Goal: Information Seeking & Learning: Learn about a topic

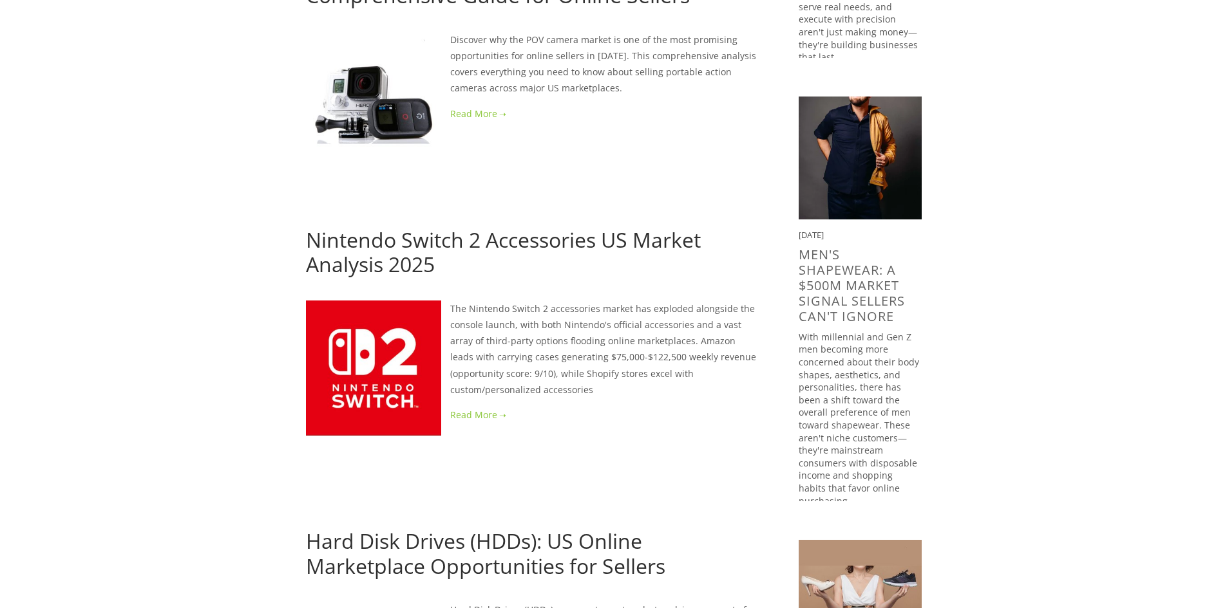
scroll to position [536, 0]
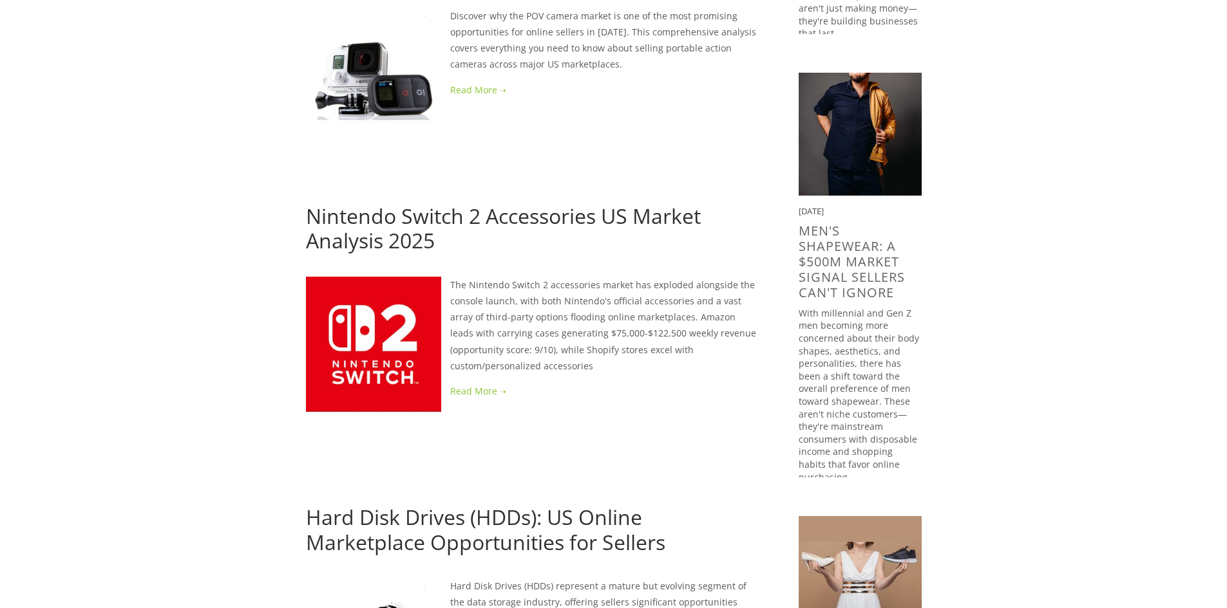
click at [480, 393] on link at bounding box center [531, 391] width 451 height 16
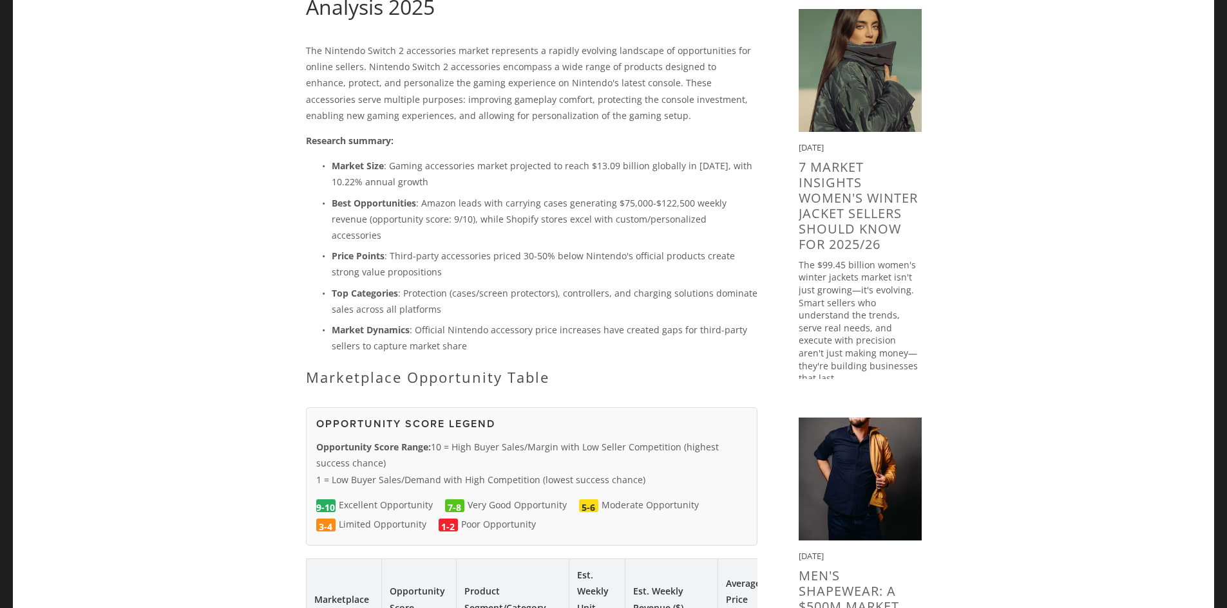
scroll to position [214, 0]
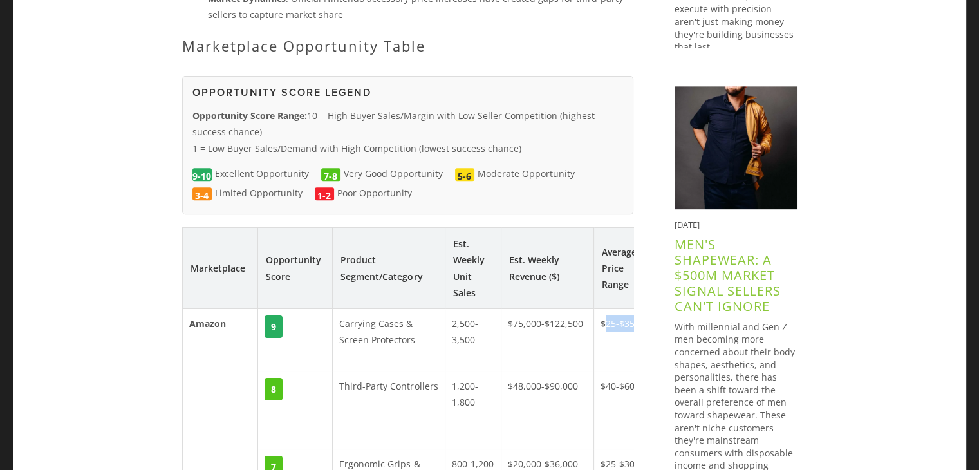
scroll to position [0, 128]
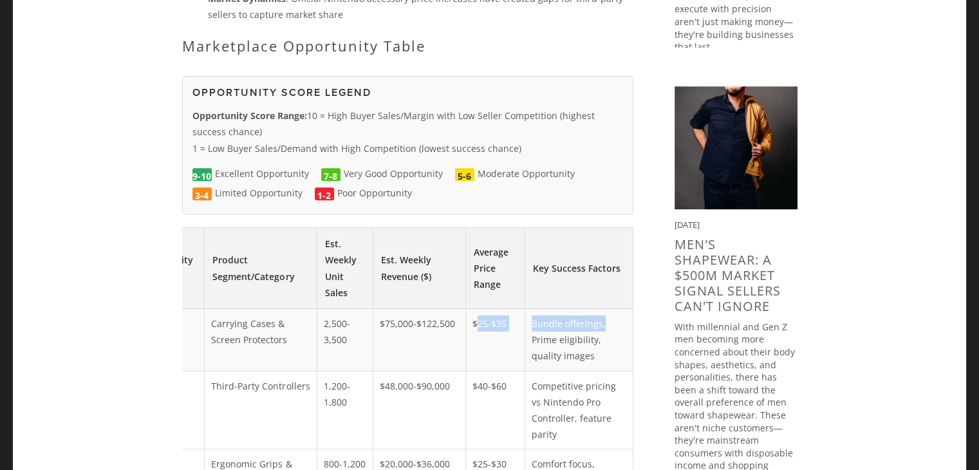
drag, startPoint x: 605, startPoint y: 302, endPoint x: 615, endPoint y: 305, distance: 10.0
click at [616, 308] on tr "Amazon 9 Carrying Cases & Screen Protectors 2,500-3,500 $75,000-$122,500 $25-$3…" at bounding box center [343, 339] width 579 height 62
click at [603, 308] on td "Bundle offerings, Prime eligibility, quality images" at bounding box center [579, 339] width 108 height 62
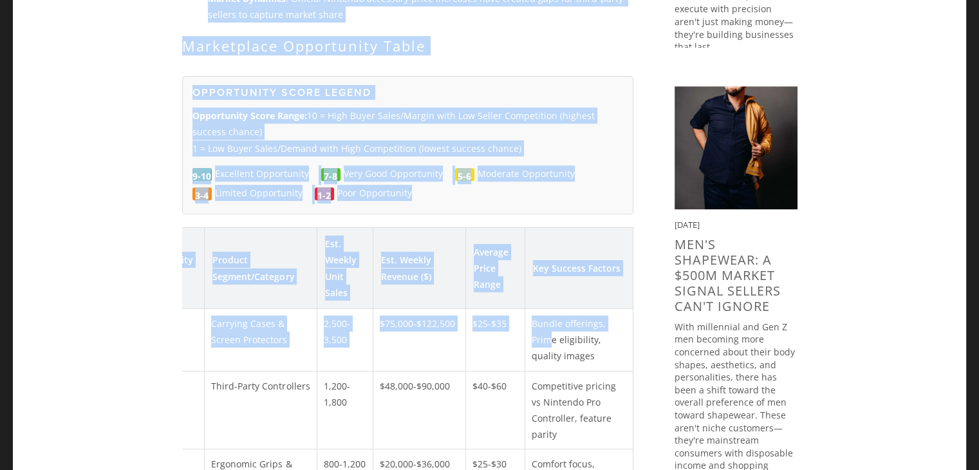
scroll to position [0, 0]
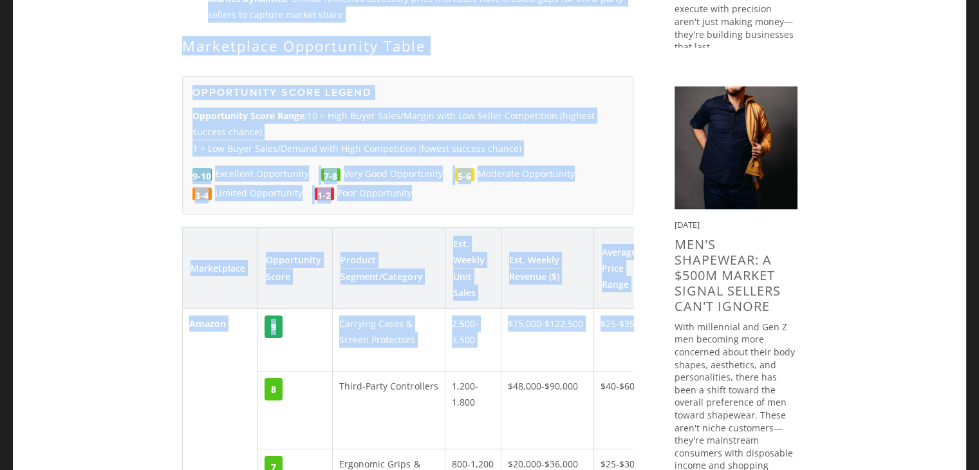
drag, startPoint x: 549, startPoint y: 326, endPoint x: 1, endPoint y: 312, distance: 547.5
click at [433, 313] on td "Carrying Cases & Screen Protectors" at bounding box center [389, 339] width 113 height 62
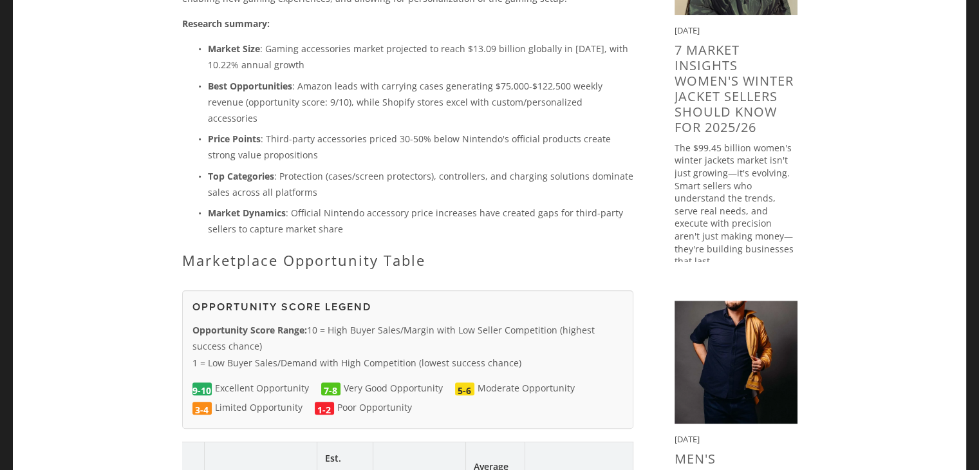
scroll to position [214, 0]
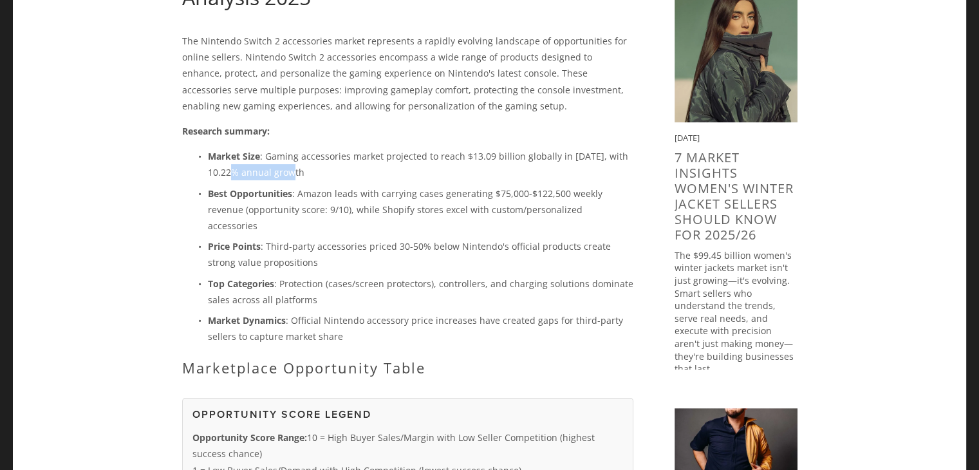
drag, startPoint x: 240, startPoint y: 175, endPoint x: 304, endPoint y: 175, distance: 64.4
click at [304, 175] on p "Market Size : Gaming accessories market projected to reach $13.09 billion globa…" at bounding box center [421, 164] width 426 height 32
copy p "annual growth"
click at [358, 167] on p "Market Size : Gaming accessories market projected to reach $13.09 billion globa…" at bounding box center [421, 164] width 426 height 32
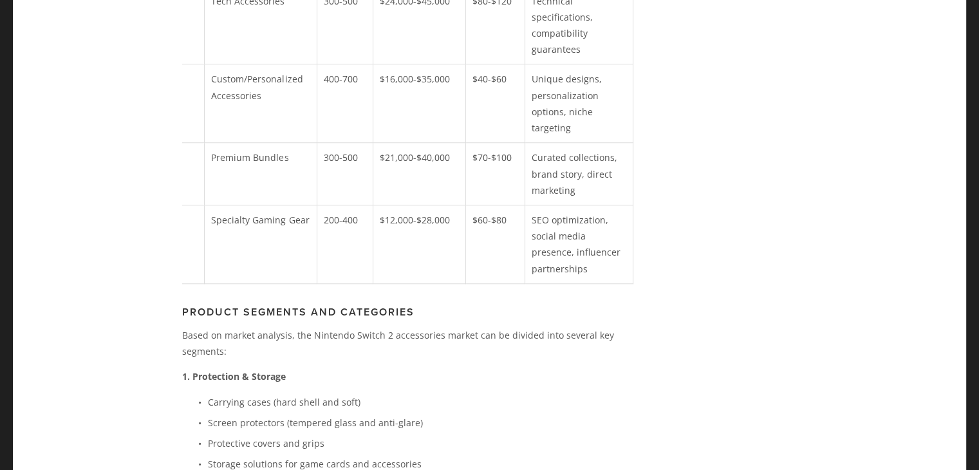
scroll to position [1824, 0]
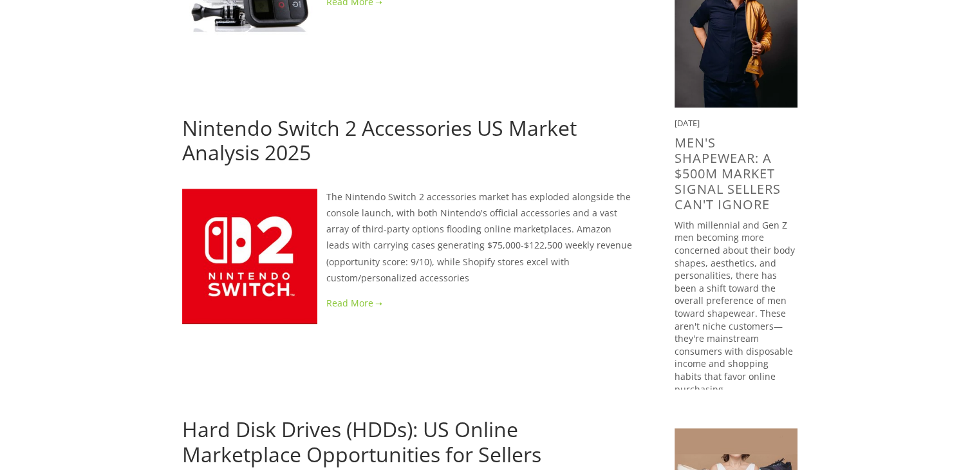
scroll to position [644, 0]
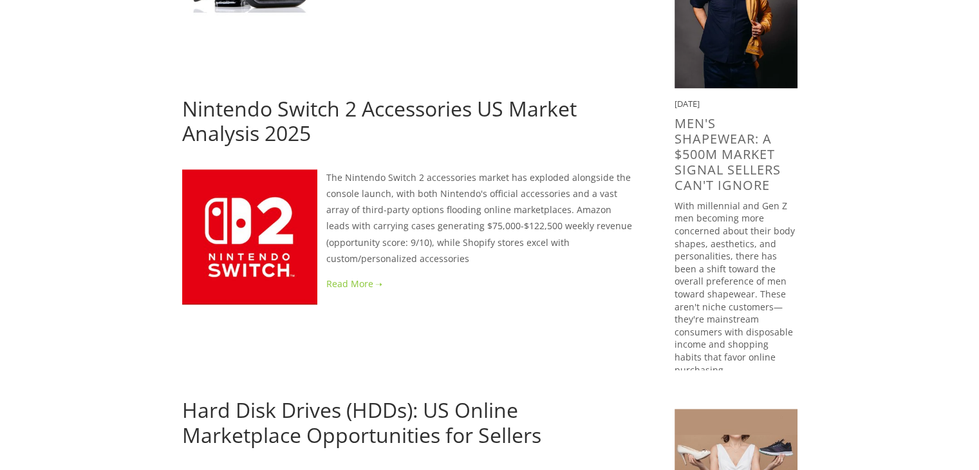
click at [358, 278] on link at bounding box center [407, 284] width 451 height 16
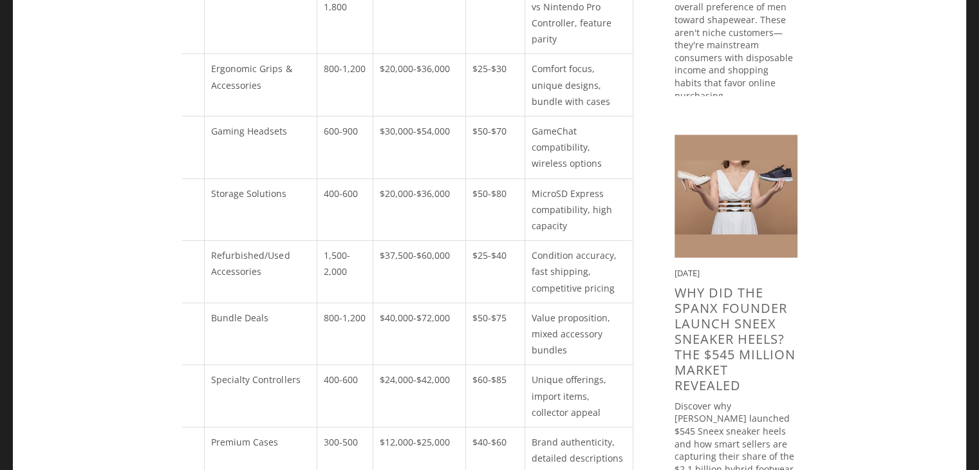
scroll to position [716, 0]
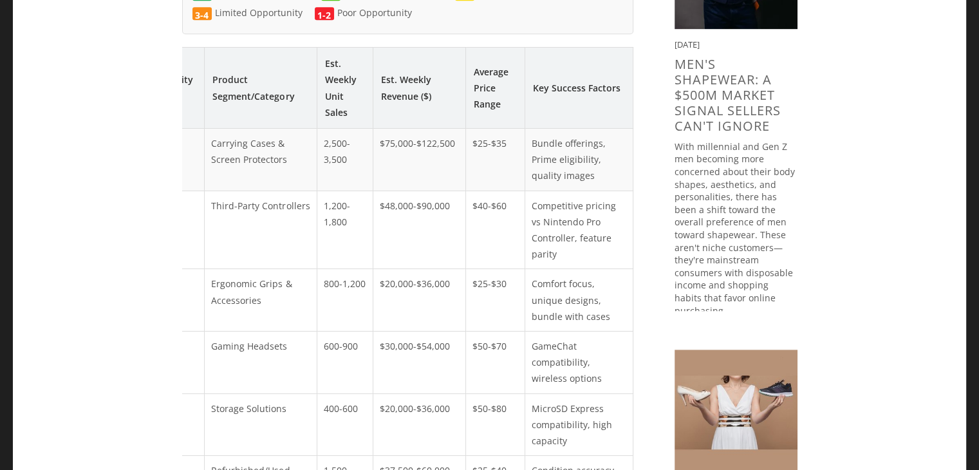
click at [381, 128] on td "$75,000-$122,500" at bounding box center [419, 159] width 93 height 62
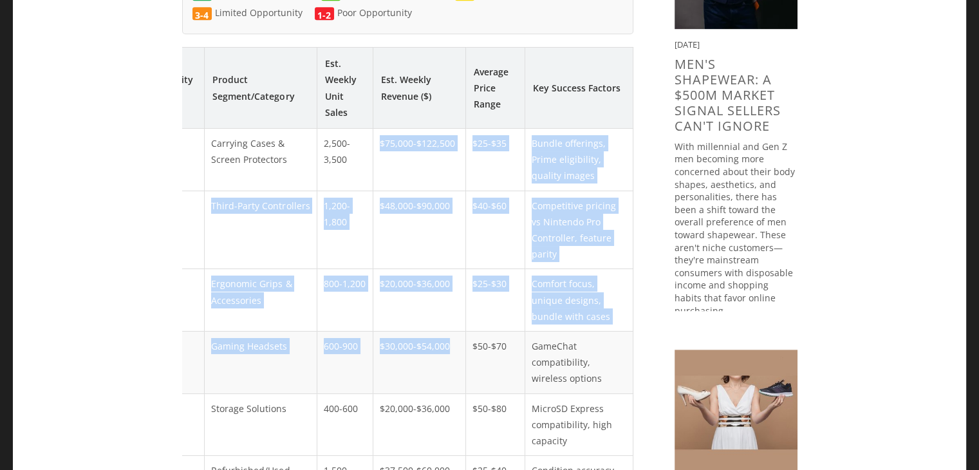
drag, startPoint x: 380, startPoint y: 124, endPoint x: 444, endPoint y: 359, distance: 243.5
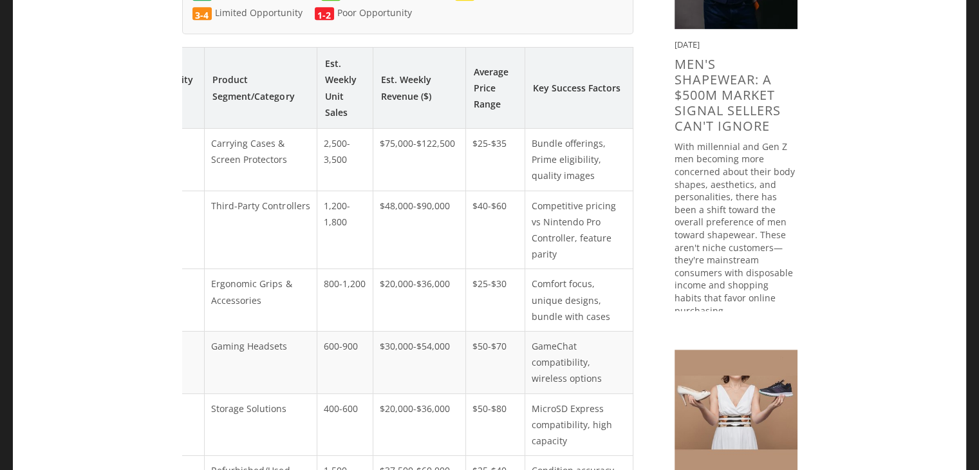
click at [473, 339] on td "$50-$70" at bounding box center [495, 362] width 59 height 62
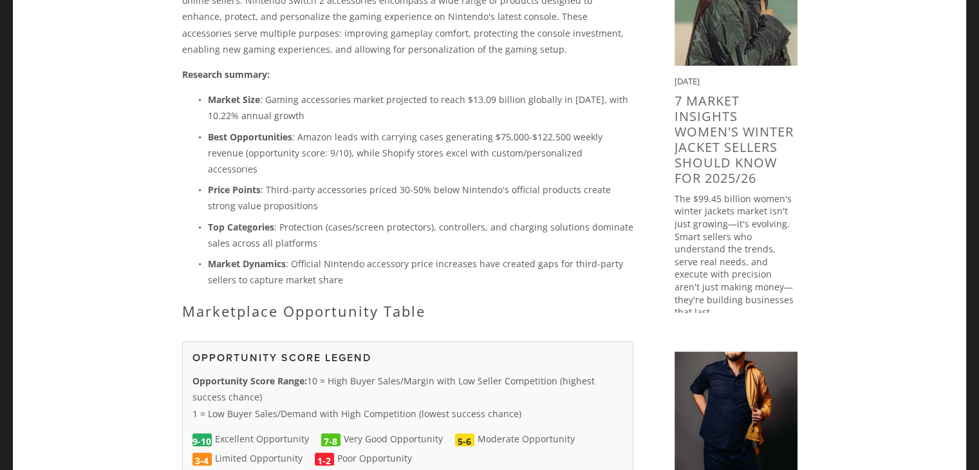
scroll to position [402, 0]
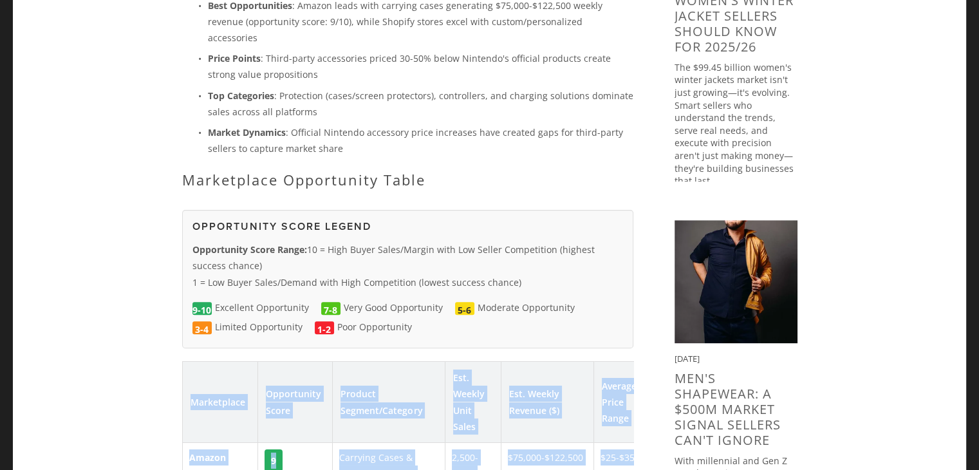
drag, startPoint x: 592, startPoint y: 203, endPoint x: 175, endPoint y: 375, distance: 451.5
copy div "Marketplace Opportunity Score Product Segment/Category Est. Weekly Unit Sales E…"
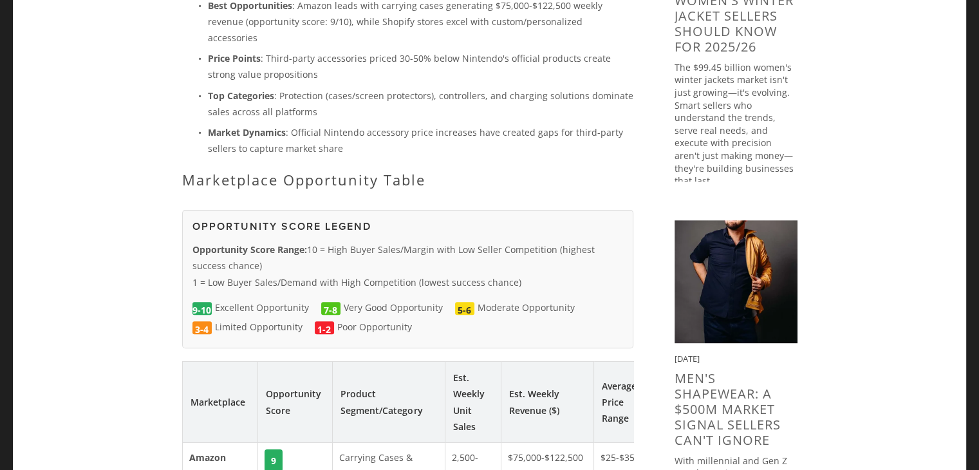
click at [441, 171] on h2 "Marketplace Opportunity Table" at bounding box center [407, 179] width 451 height 17
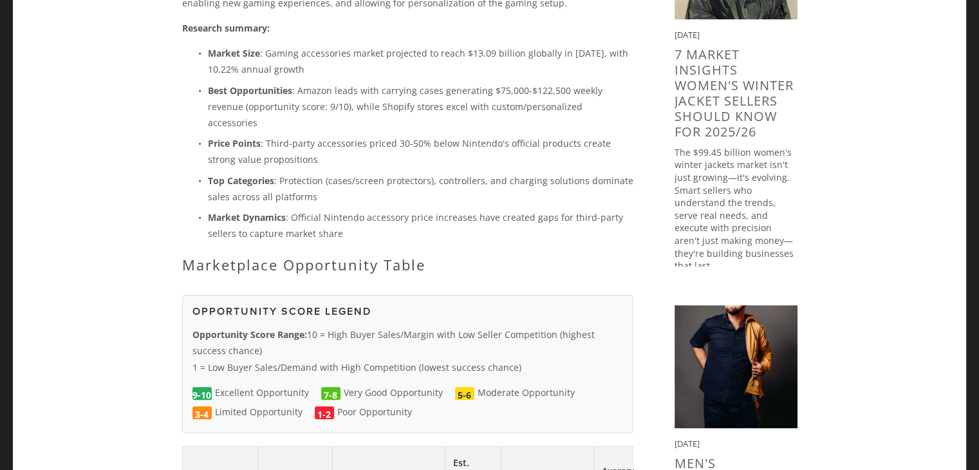
scroll to position [294, 0]
